Goal: Check status

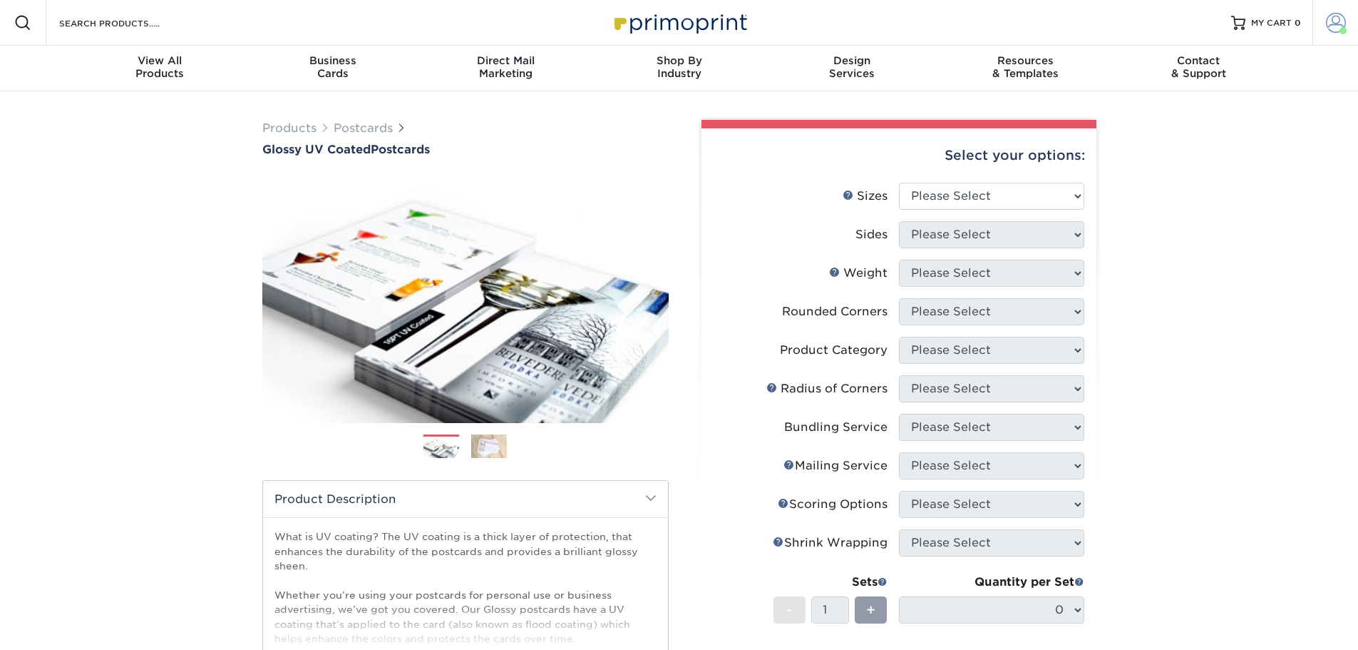
click at [1342, 22] on span at bounding box center [1336, 23] width 20 height 20
click at [1204, 128] on link "Active Orders" at bounding box center [1251, 137] width 179 height 19
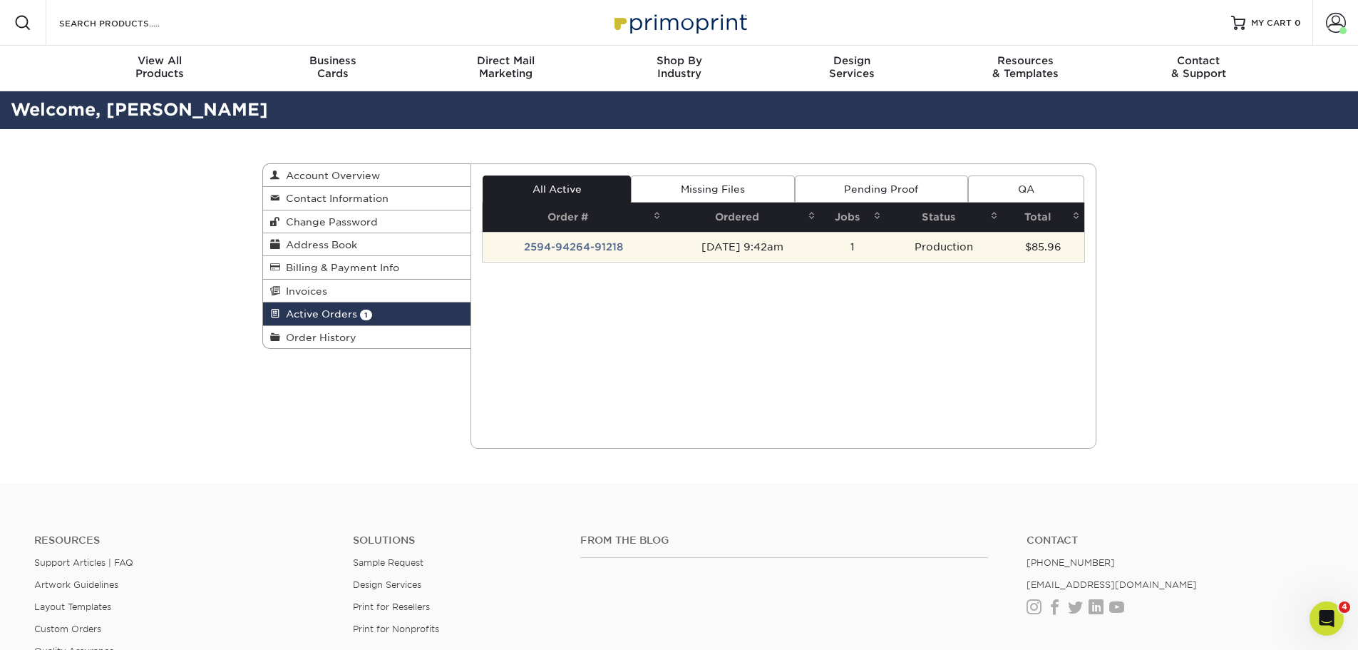
click at [588, 252] on td "2594-94264-91218" at bounding box center [574, 247] width 183 height 30
